Goal: Find contact information: Find contact information

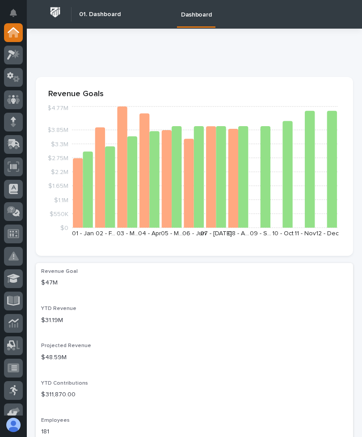
click at [8, 98] on icon at bounding box center [13, 99] width 13 height 10
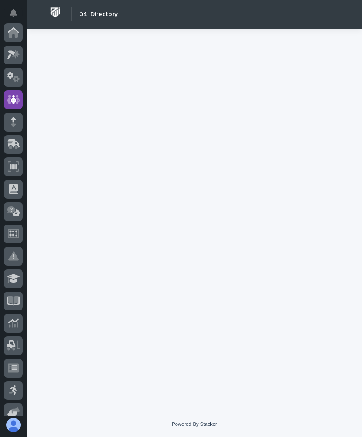
scroll to position [67, 0]
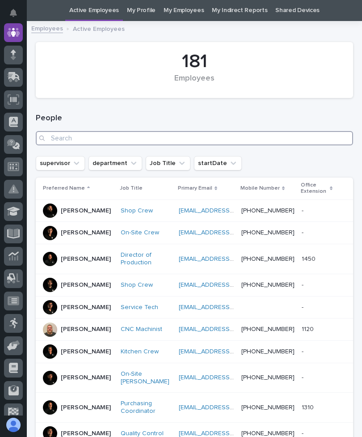
click at [244, 139] on input "Search" at bounding box center [194, 138] width 317 height 14
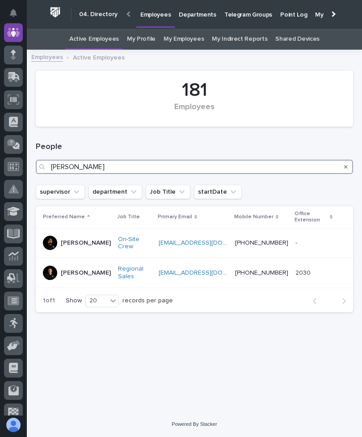
type input "[PERSON_NAME] [PERSON_NAME]"
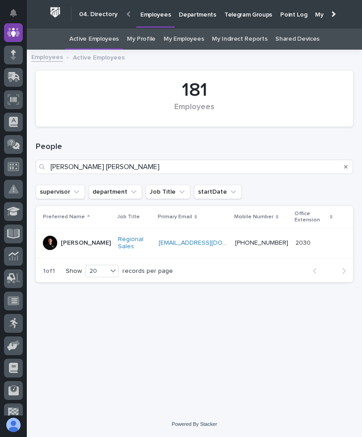
click at [318, 239] on p at bounding box center [313, 243] width 36 height 8
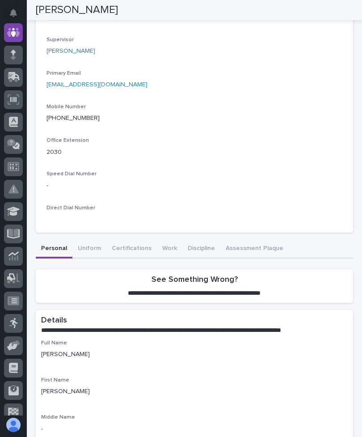
scroll to position [347, 0]
click at [66, 115] on link "[PHONE_NUMBER]" at bounding box center [72, 118] width 53 height 6
